Goal: Information Seeking & Learning: Learn about a topic

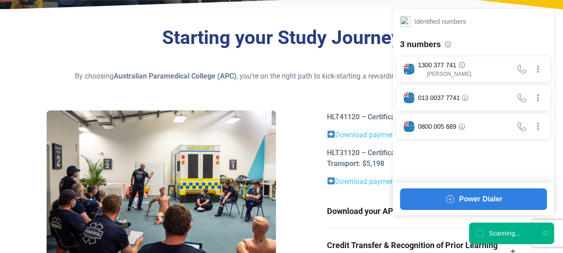
click at [519, 230] on div "Scanning..." at bounding box center [503, 232] width 31 height 9
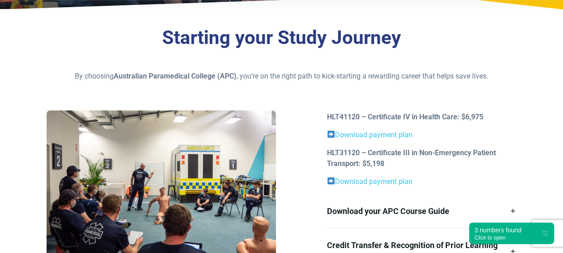
drag, startPoint x: 368, startPoint y: 163, endPoint x: 393, endPoint y: 165, distance: 24.7
click at [393, 165] on p "HLT31120 – Certificate III in Non-Emergency Patient Transport: $5,198" at bounding box center [421, 157] width 189 height 21
click at [393, 166] on p "HLT31120 – Certificate III in Non-Emergency Patient Transport: $5,198" at bounding box center [421, 157] width 189 height 21
drag, startPoint x: 458, startPoint y: 111, endPoint x: 484, endPoint y: 119, distance: 27.6
click at [484, 119] on p "HLT41120 – Certificate IV in Health Care: $6,975" at bounding box center [421, 116] width 189 height 11
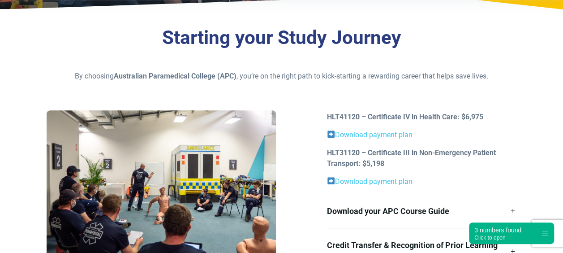
drag, startPoint x: 484, startPoint y: 119, endPoint x: 483, endPoint y: 124, distance: 5.7
click at [483, 124] on div "HLT41120 – Certificate IV in Health Care: $6,975 Download payment plan HLT31120…" at bounding box center [421, 192] width 200 height 162
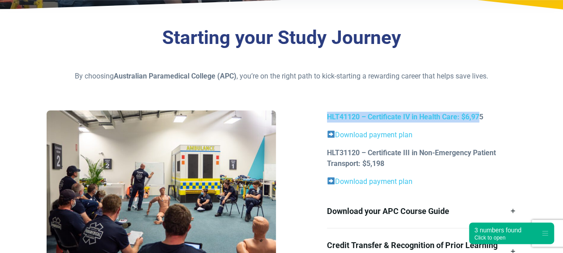
drag, startPoint x: 481, startPoint y: 118, endPoint x: 327, endPoint y: 109, distance: 154.3
click at [327, 109] on div "Starting your Study Journey By choosing Australian Paramedical College (APC) , …" at bounding box center [281, 159] width 563 height 287
drag, startPoint x: 327, startPoint y: 109, endPoint x: 317, endPoint y: 102, distance: 11.8
click at [317, 102] on div "Starting your Study Journey By choosing Australian Paramedical College (APC) , …" at bounding box center [281, 159] width 563 height 287
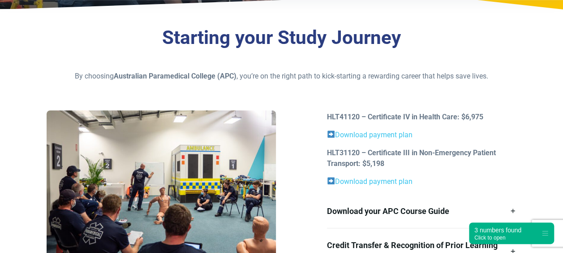
click at [505, 109] on div "Starting your Study Journey By choosing Australian Paramedical College (APC) , …" at bounding box center [281, 159] width 563 height 287
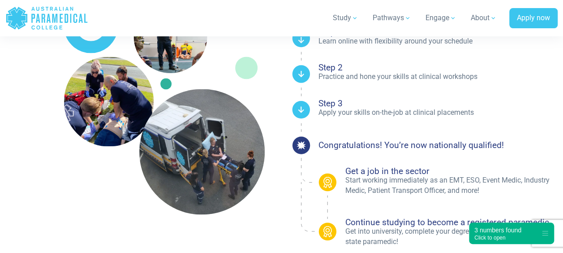
scroll to position [749, 0]
